Goal: Transaction & Acquisition: Purchase product/service

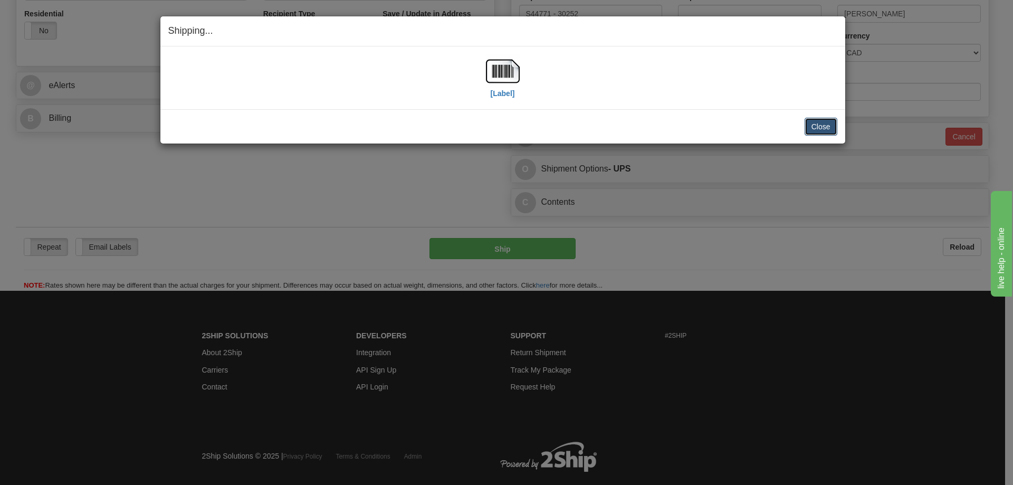
click at [820, 131] on button "Close" at bounding box center [821, 127] width 33 height 18
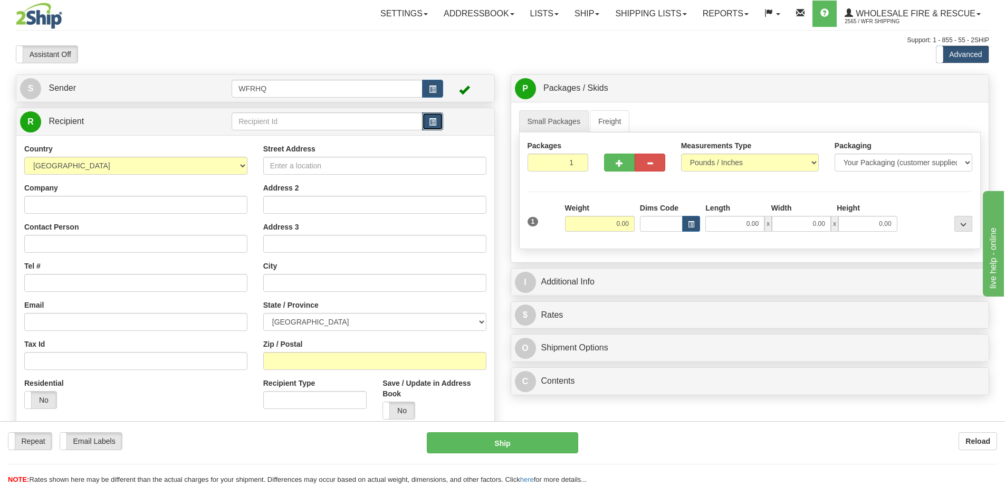
click at [431, 121] on span "button" at bounding box center [432, 122] width 7 height 7
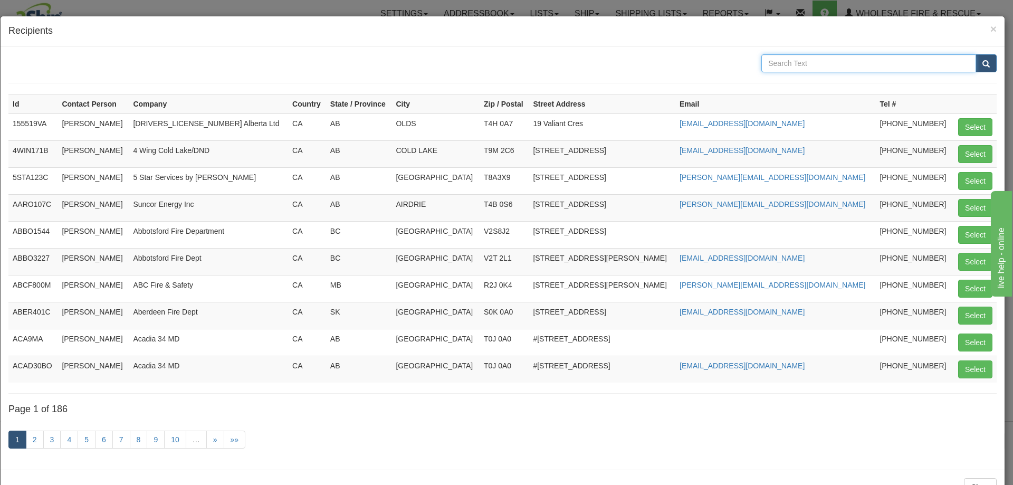
click at [803, 64] on input "text" at bounding box center [868, 63] width 215 height 18
type input "Preece"
click at [976, 54] on button "submit" at bounding box center [986, 63] width 21 height 18
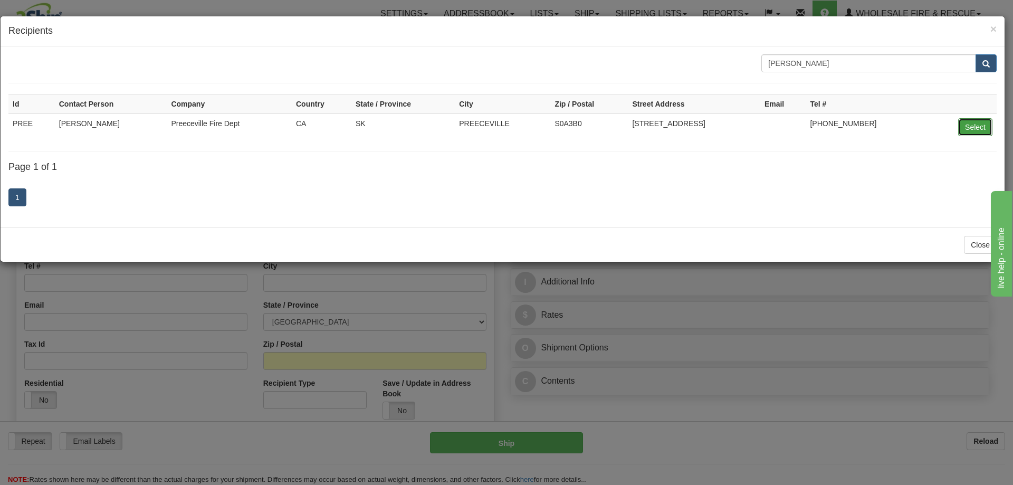
click at [974, 129] on button "Select" at bounding box center [975, 127] width 34 height 18
type input "PREE"
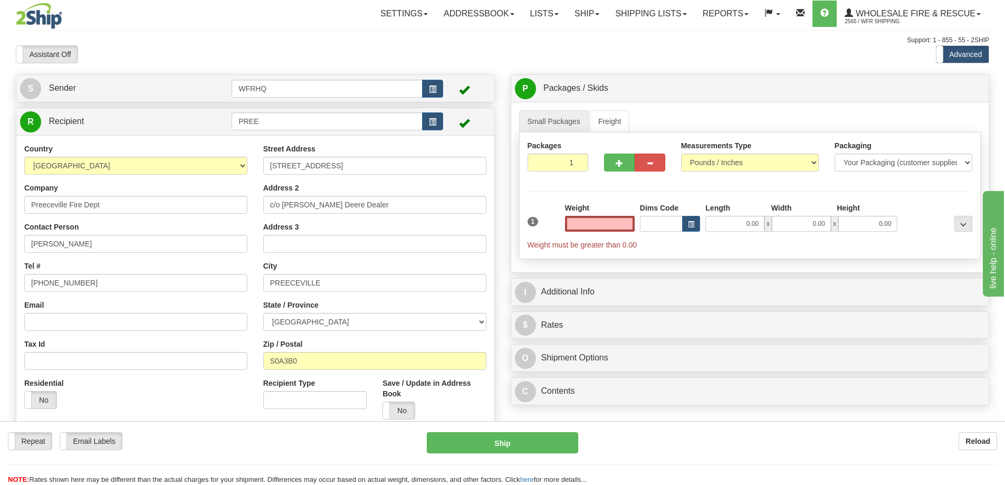
type input "0.00"
click at [99, 325] on input "Email" at bounding box center [135, 322] width 223 height 18
paste input "Preecevillefire@sasktel.net"
type input "Preecevillefire@sasktel.net"
click at [407, 412] on label "No" at bounding box center [399, 410] width 32 height 17
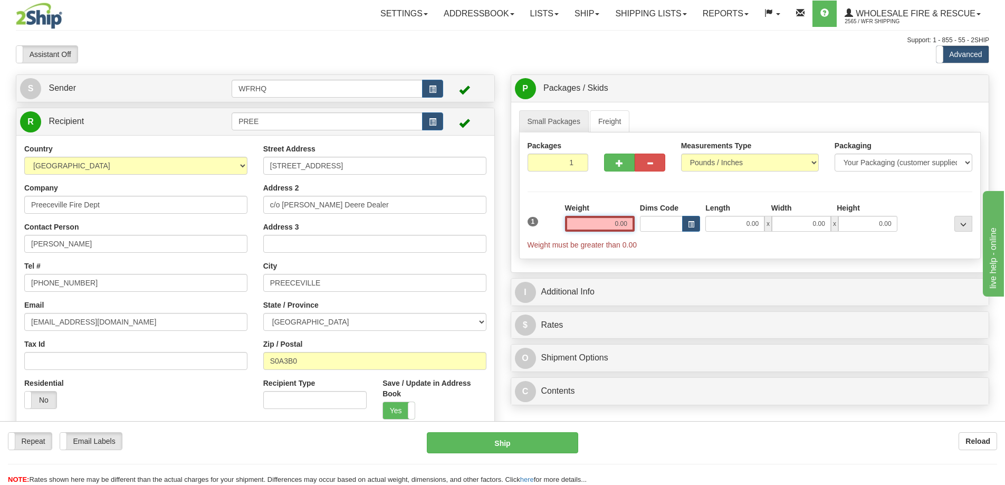
click at [600, 224] on input "0.00" at bounding box center [600, 224] width 70 height 16
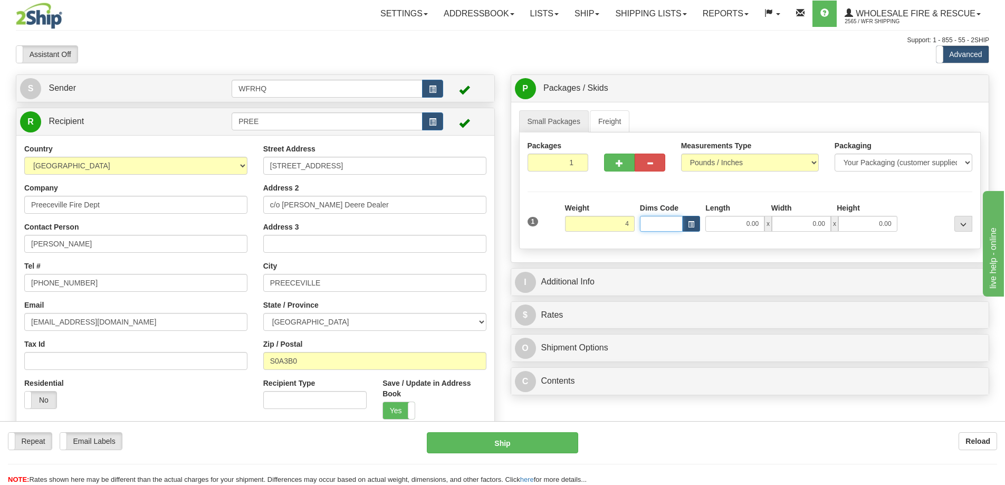
type input "4.00"
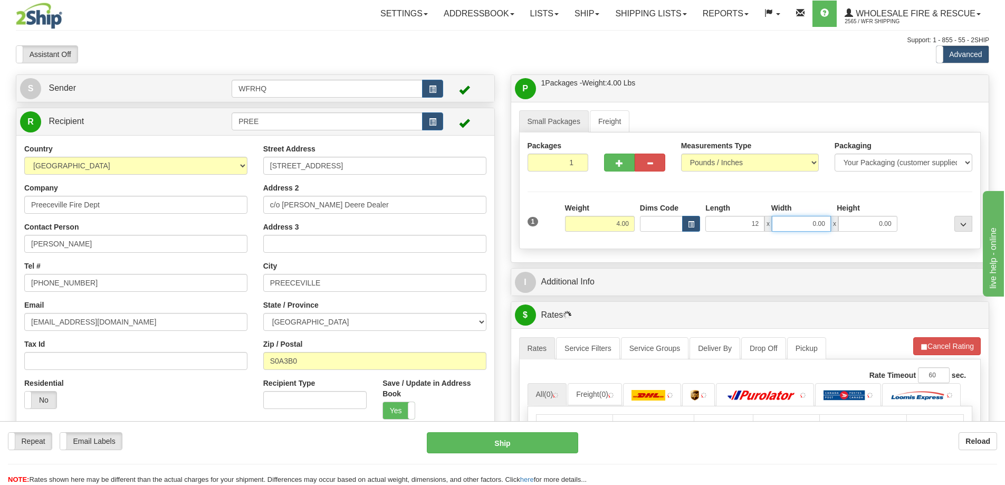
type input "12.00"
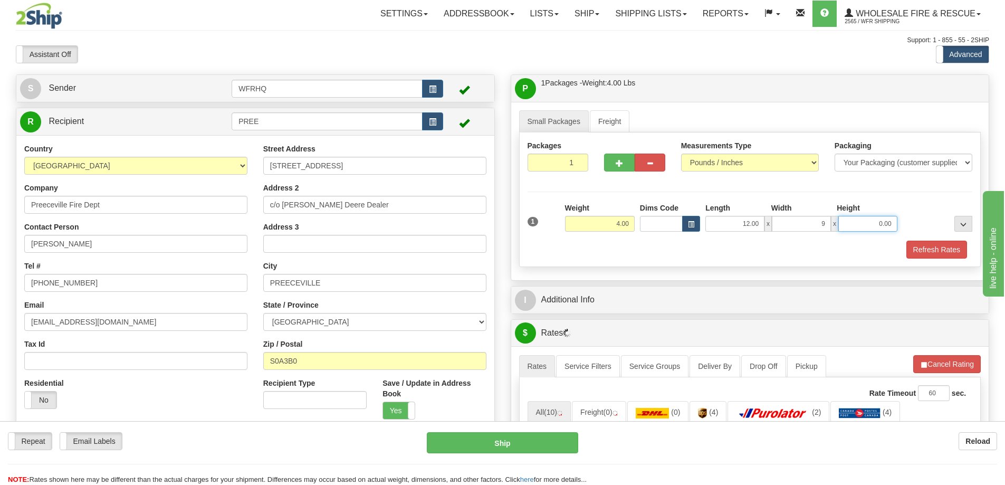
type input "9.00"
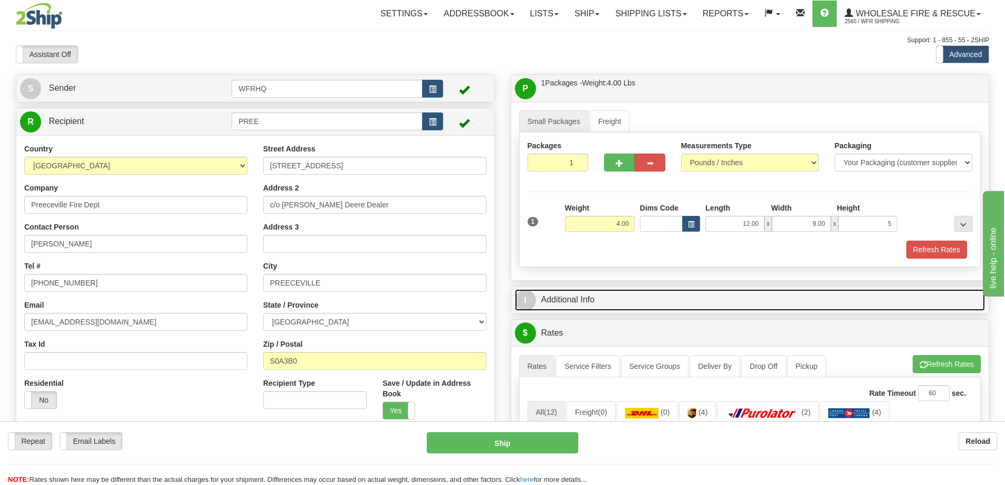
type input "5.00"
click at [572, 302] on link "I Additional Info" at bounding box center [750, 300] width 471 height 22
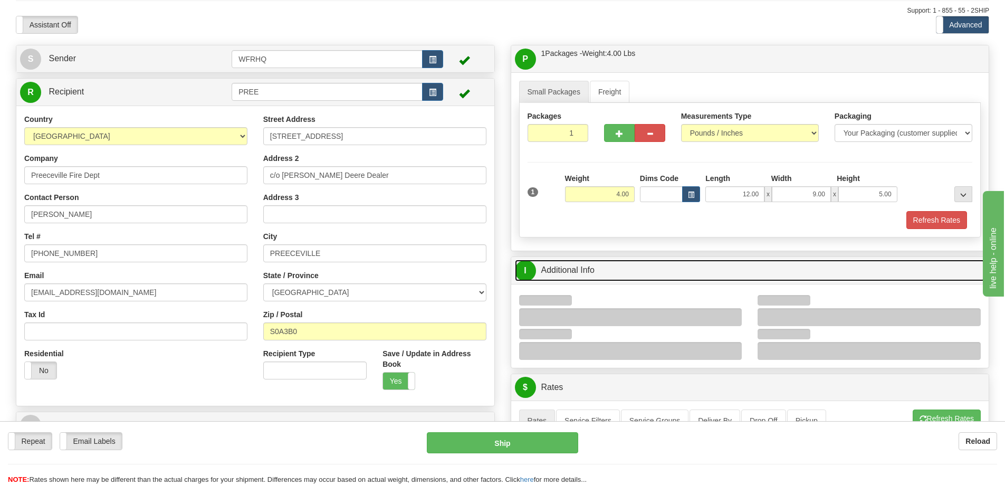
scroll to position [53, 0]
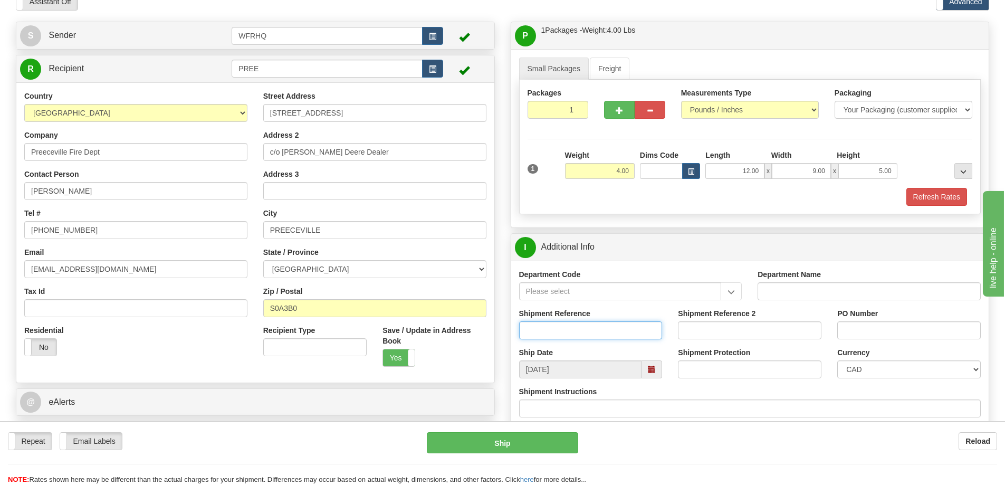
click at [558, 331] on input "Shipment Reference" at bounding box center [591, 330] width 144 height 18
type input "S45398 - 29981"
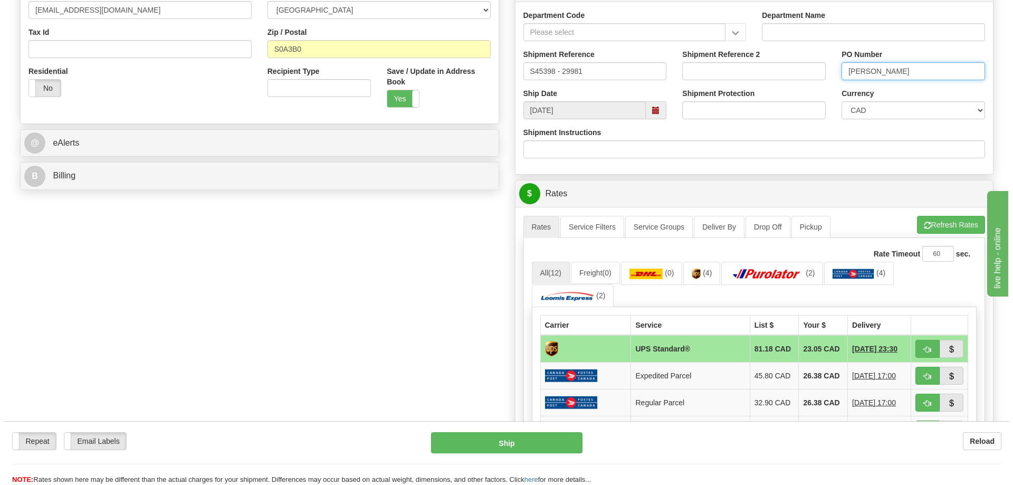
scroll to position [317, 0]
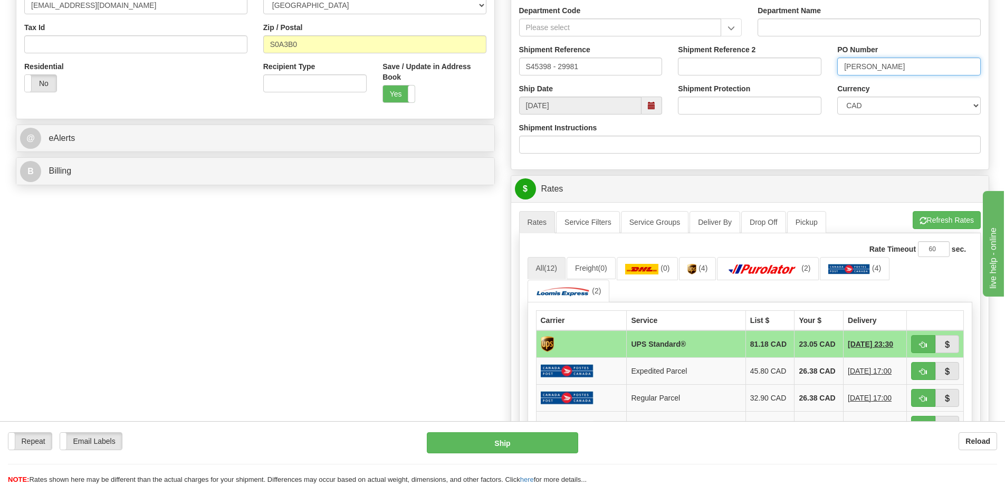
type input "Trevor"
click at [917, 347] on button "button" at bounding box center [923, 344] width 24 height 18
type input "11"
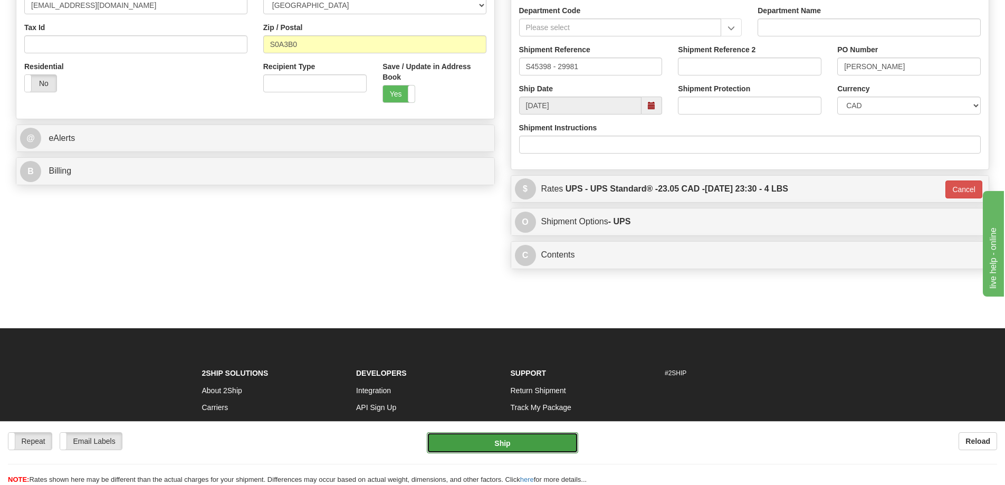
click at [493, 440] on button "Ship" at bounding box center [502, 442] width 151 height 21
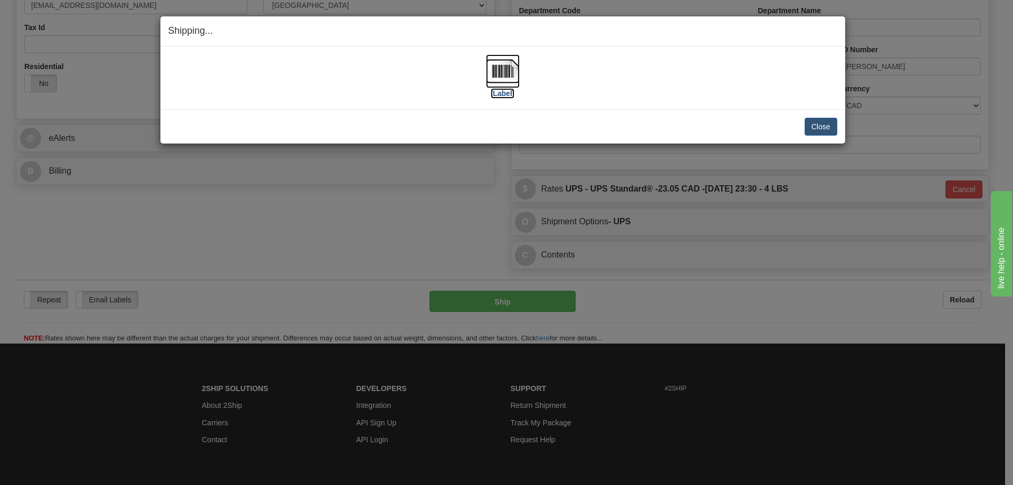
click at [508, 79] on img at bounding box center [503, 71] width 34 height 34
click at [546, 119] on div "Close Cancel" at bounding box center [502, 127] width 669 height 18
click at [819, 127] on button "Close" at bounding box center [821, 127] width 33 height 18
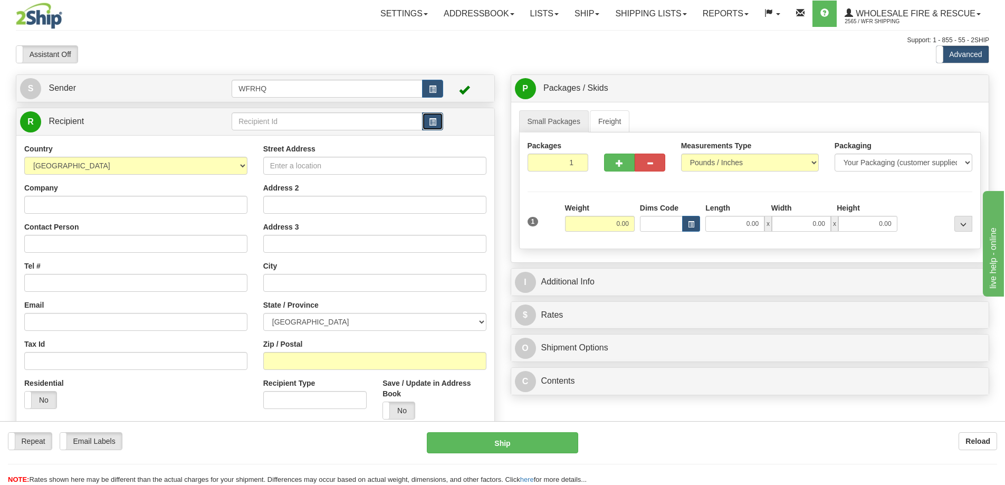
click at [443, 119] on button "button" at bounding box center [432, 121] width 21 height 18
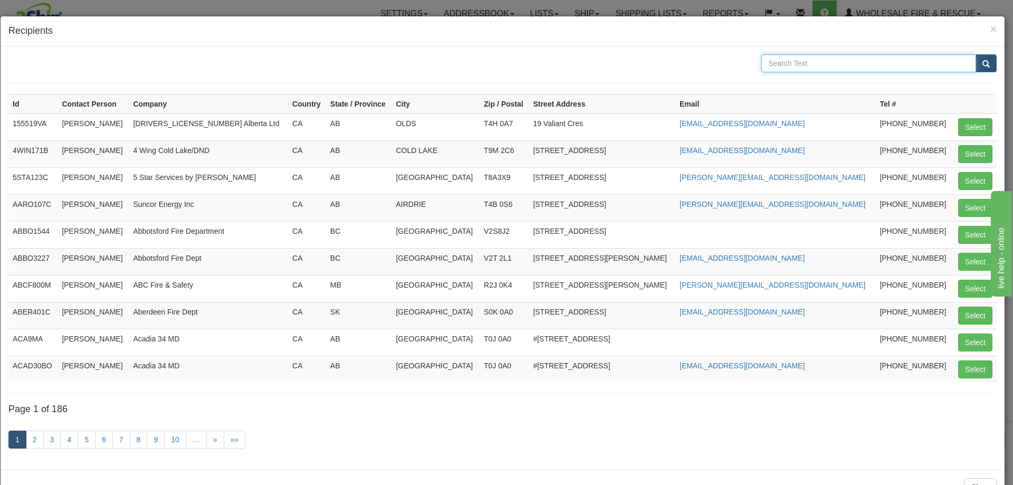
click at [834, 63] on input "text" at bounding box center [868, 63] width 215 height 18
type input "Strathcona"
click at [976, 54] on button "submit" at bounding box center [986, 63] width 21 height 18
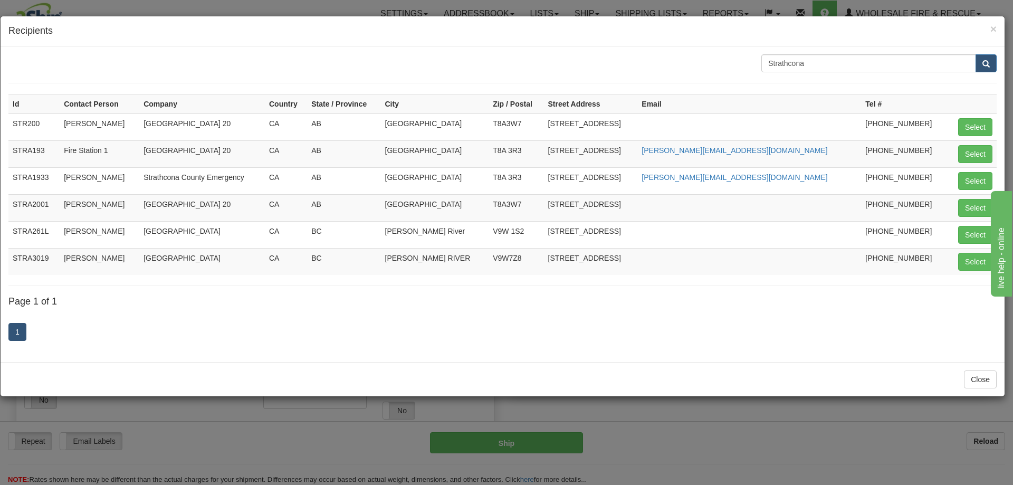
click at [910, 335] on div "1" at bounding box center [502, 333] width 988 height 42
click at [967, 261] on button "Select" at bounding box center [975, 262] width 34 height 18
type input "STRA3019"
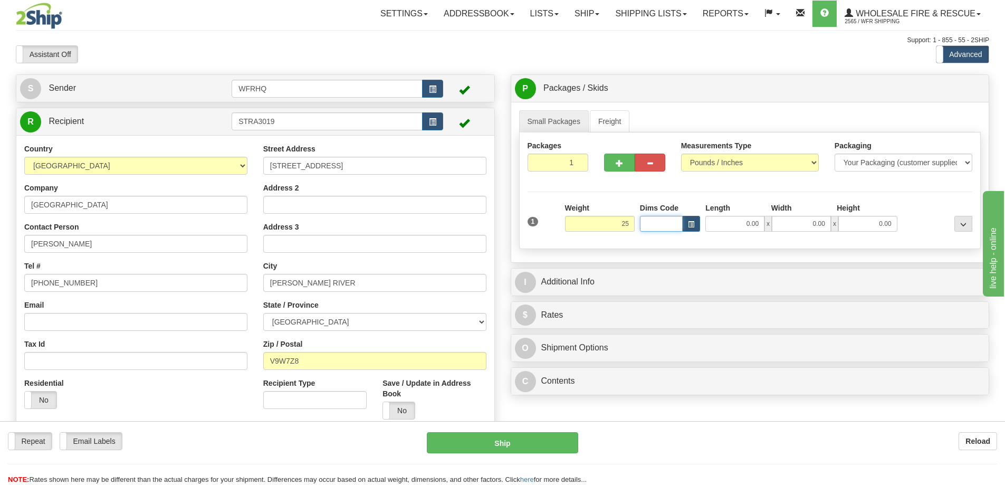
type input "25.00"
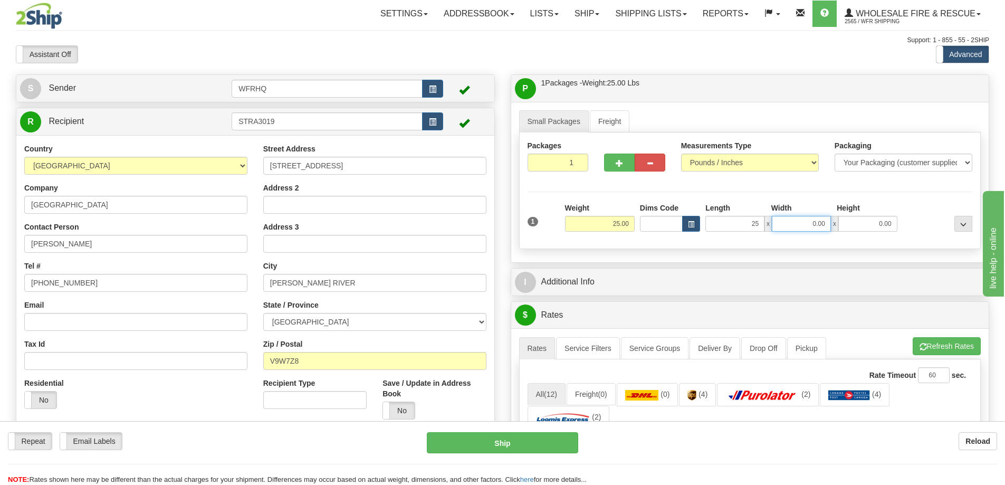
type input "25.00"
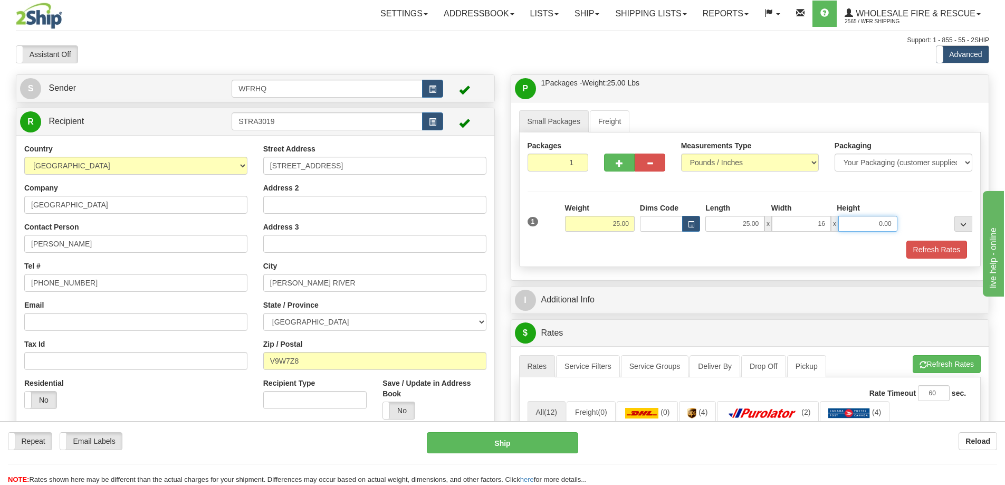
type input "16.00"
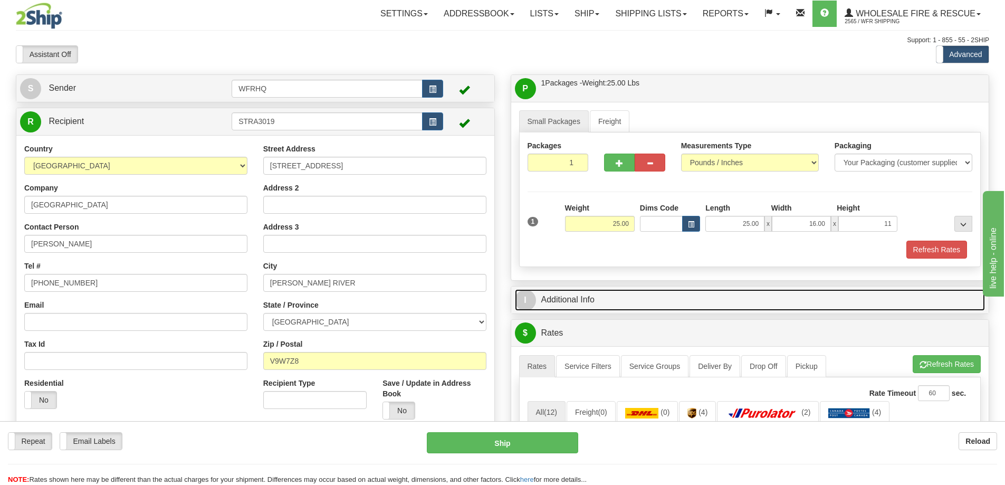
type input "11.00"
click at [574, 301] on link "I Additional Info" at bounding box center [750, 300] width 471 height 22
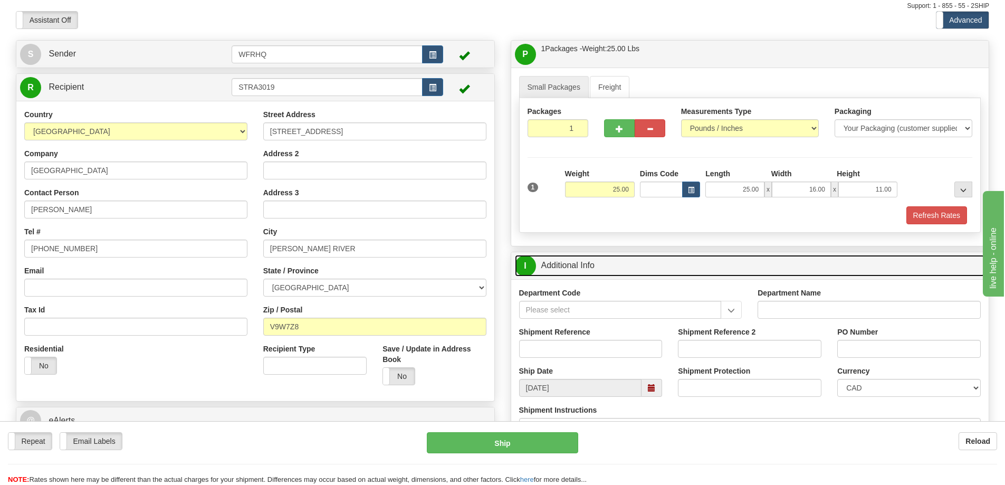
scroll to position [53, 0]
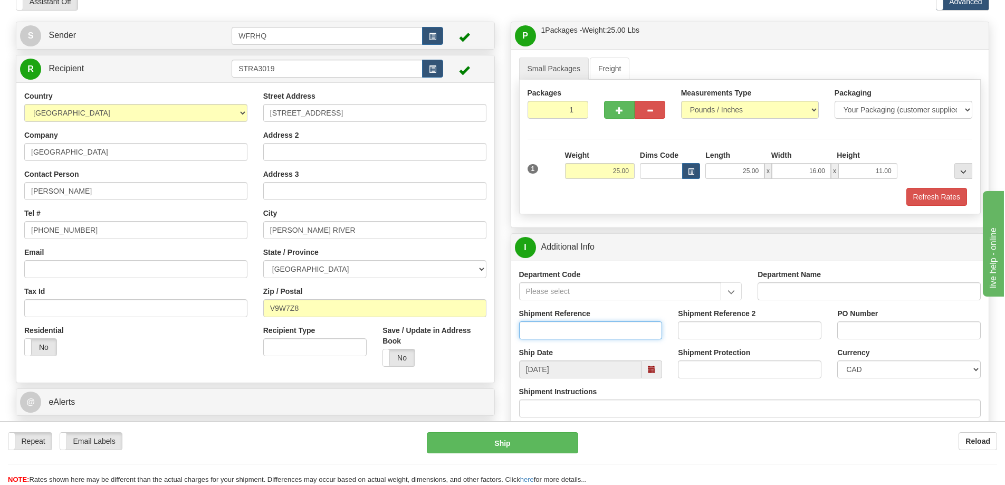
click at [568, 333] on input "Shipment Reference" at bounding box center [591, 330] width 144 height 18
type input "S45495 - 30010"
type input "Shaun Koopman"
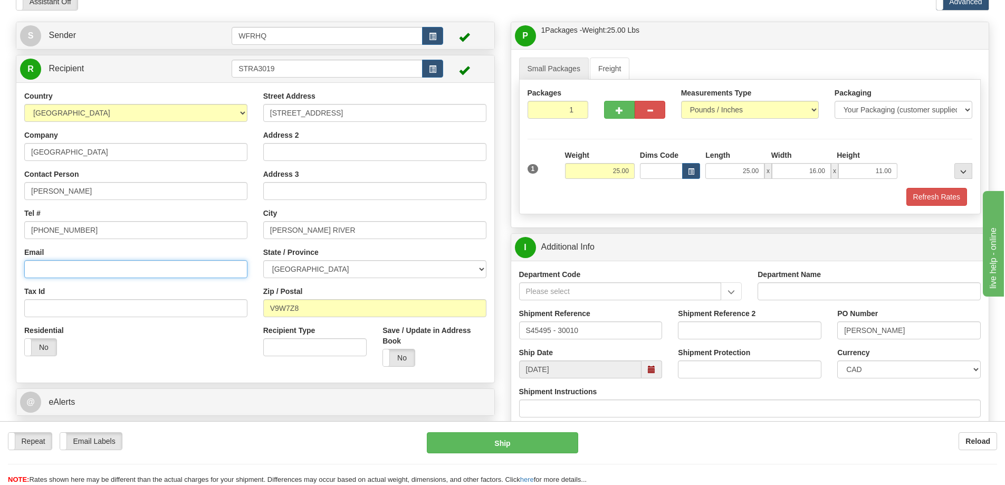
click at [106, 269] on input "Email" at bounding box center [135, 269] width 223 height 18
paste input "SKoopman@srd.ca"
type input "SKoopman@srd.ca"
click at [399, 360] on label "No" at bounding box center [399, 357] width 32 height 17
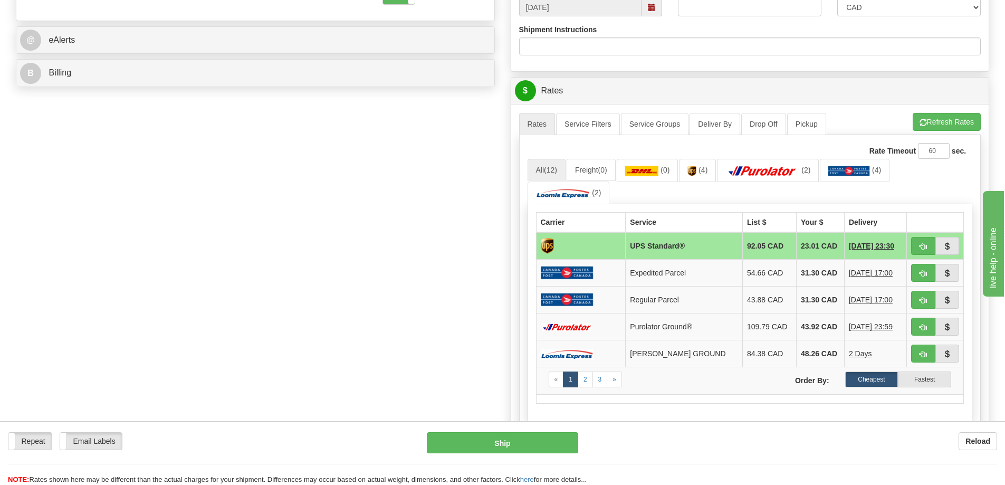
scroll to position [475, 0]
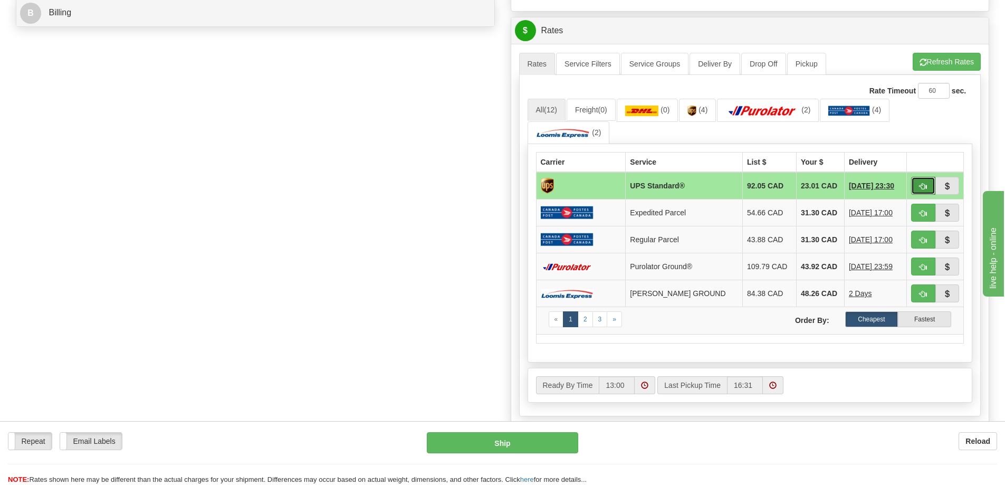
click at [922, 186] on span "button" at bounding box center [923, 186] width 7 height 7
type input "11"
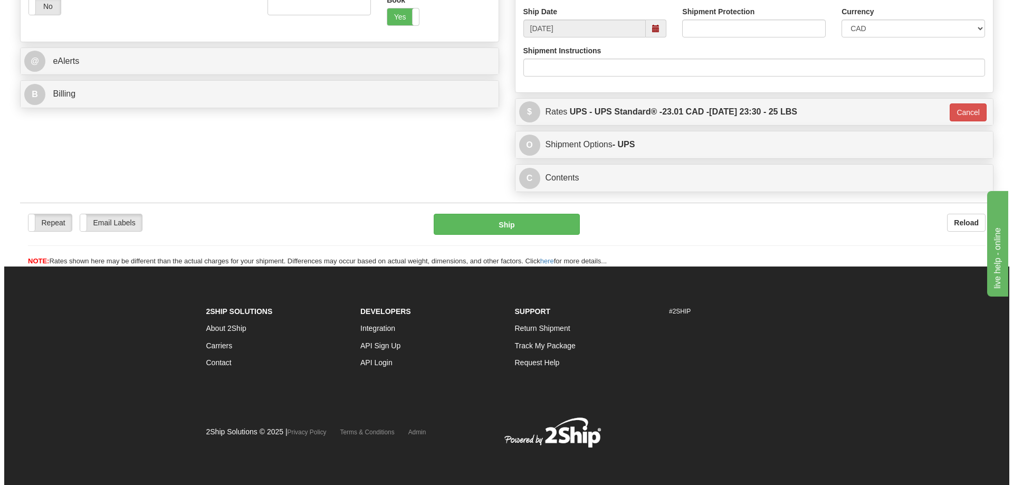
scroll to position [394, 0]
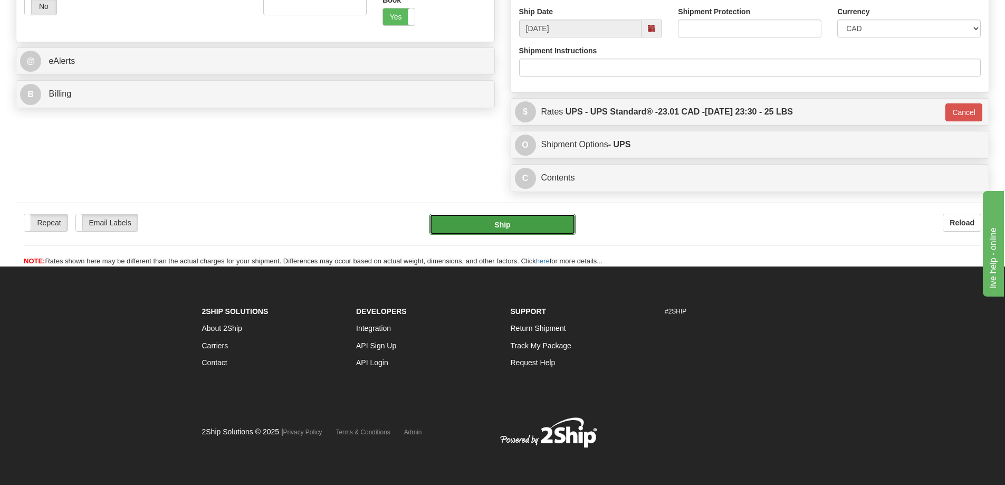
click at [500, 232] on button "Ship" at bounding box center [502, 224] width 146 height 21
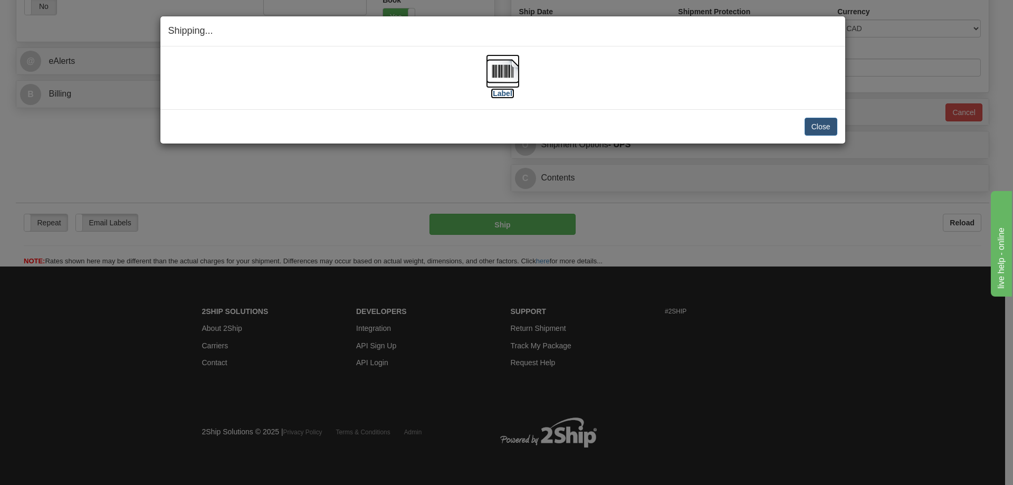
click at [507, 72] on img at bounding box center [503, 71] width 34 height 34
